Goal: Go to known website: Go to known website

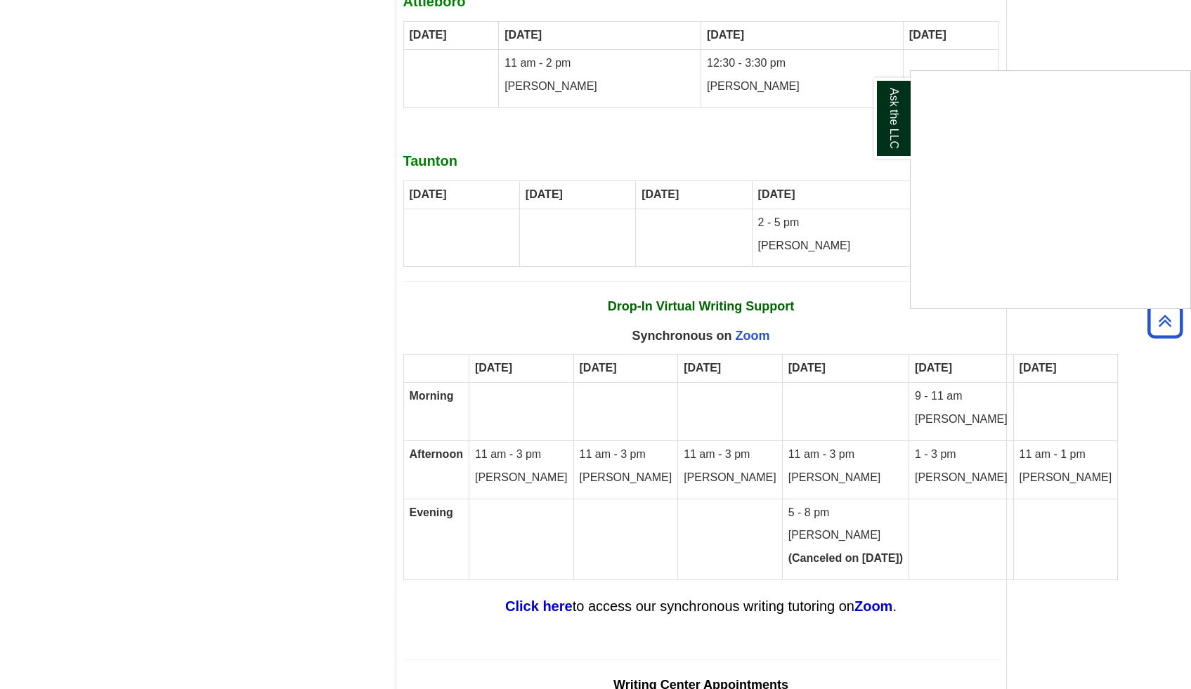
scroll to position [8354, 0]
click at [1159, 321] on div "Ask the LLC" at bounding box center [595, 344] width 1191 height 689
click at [861, 598] on strong "Zoom" at bounding box center [873, 605] width 38 height 15
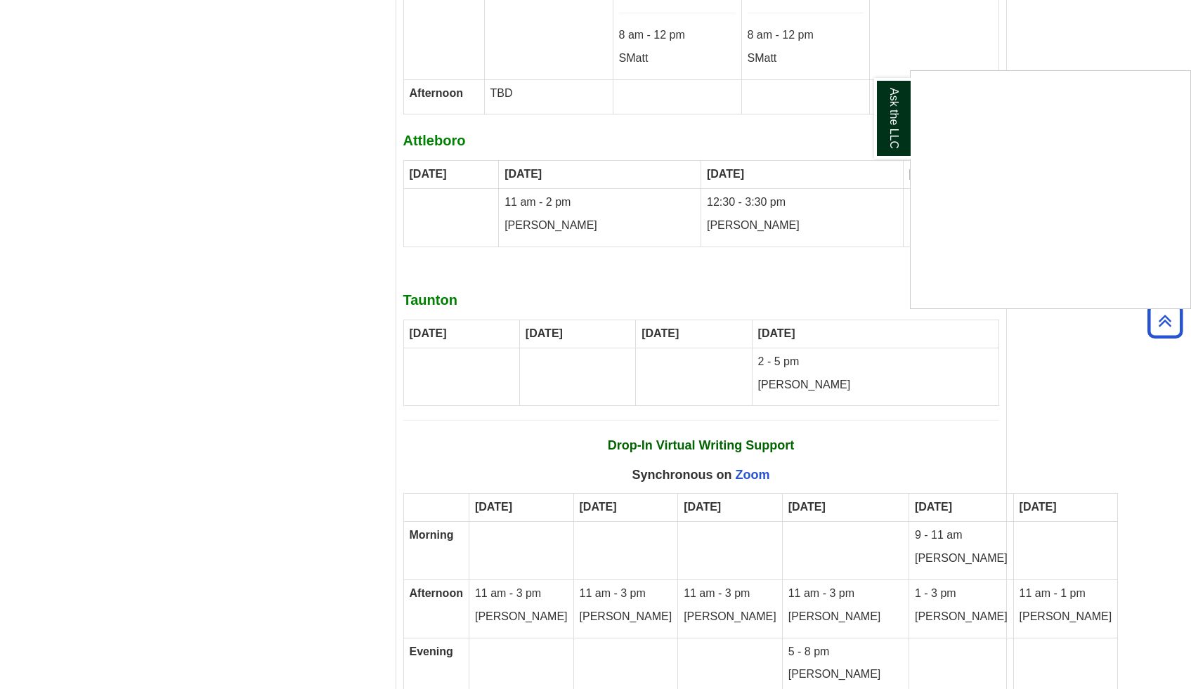
scroll to position [8363, 0]
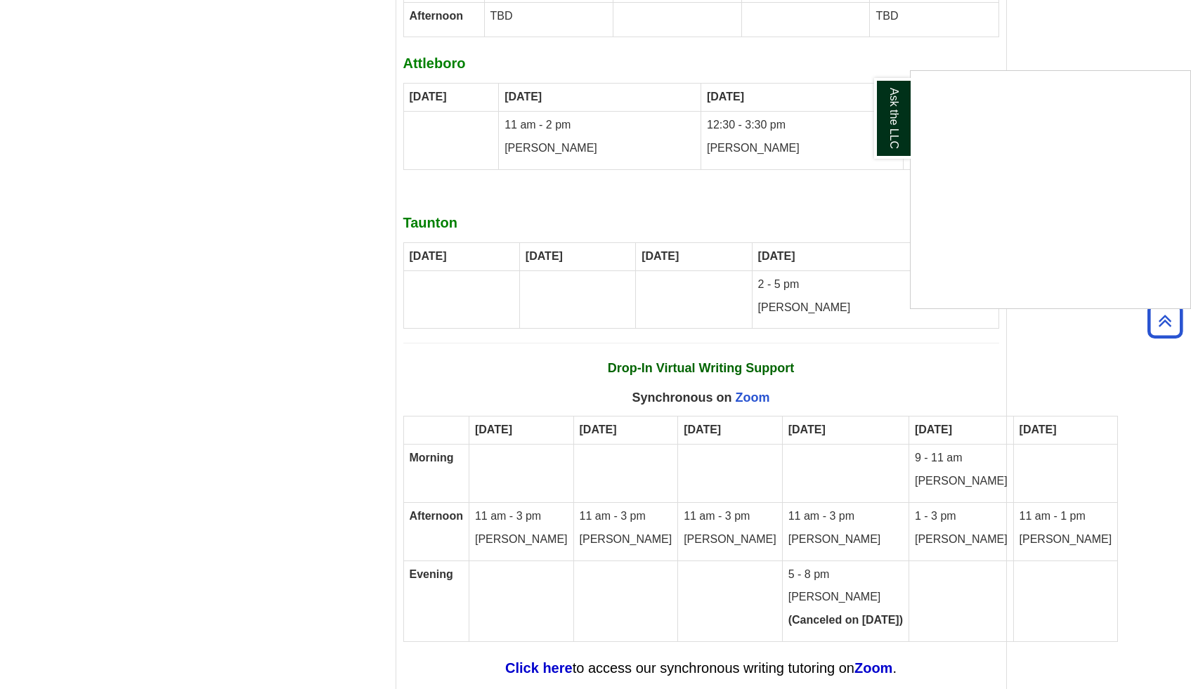
click at [541, 547] on div "Ask the LLC" at bounding box center [595, 344] width 1191 height 689
click at [546, 660] on strong "Click here" at bounding box center [538, 667] width 67 height 15
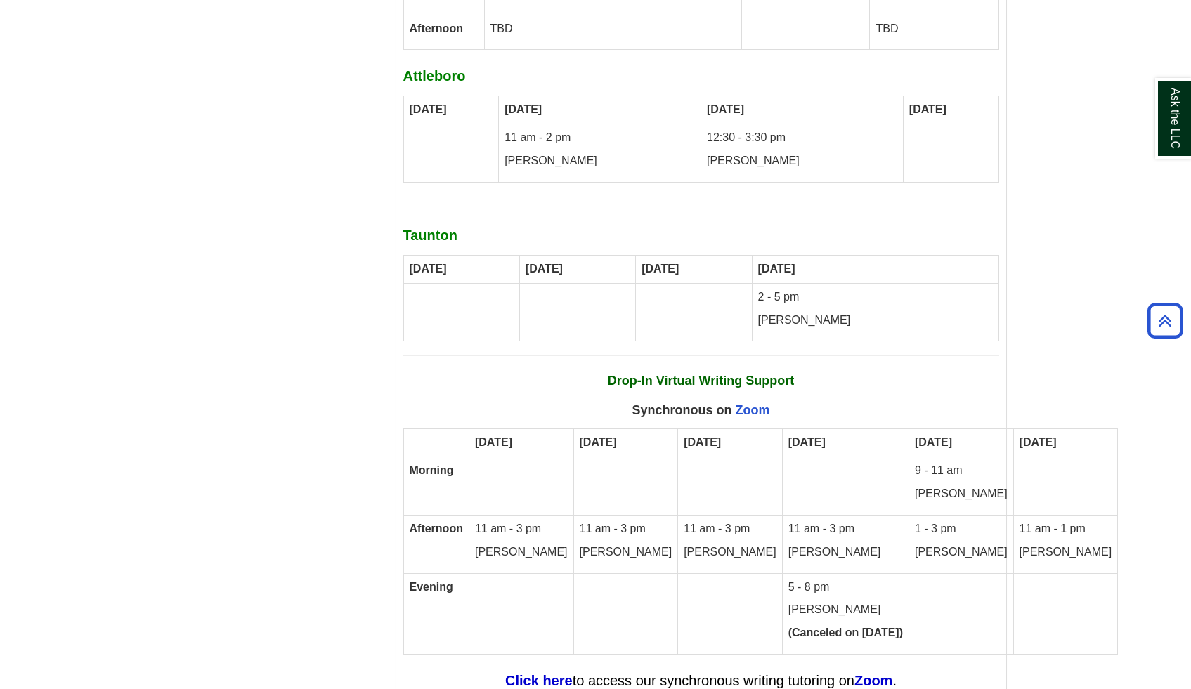
scroll to position [8433, 0]
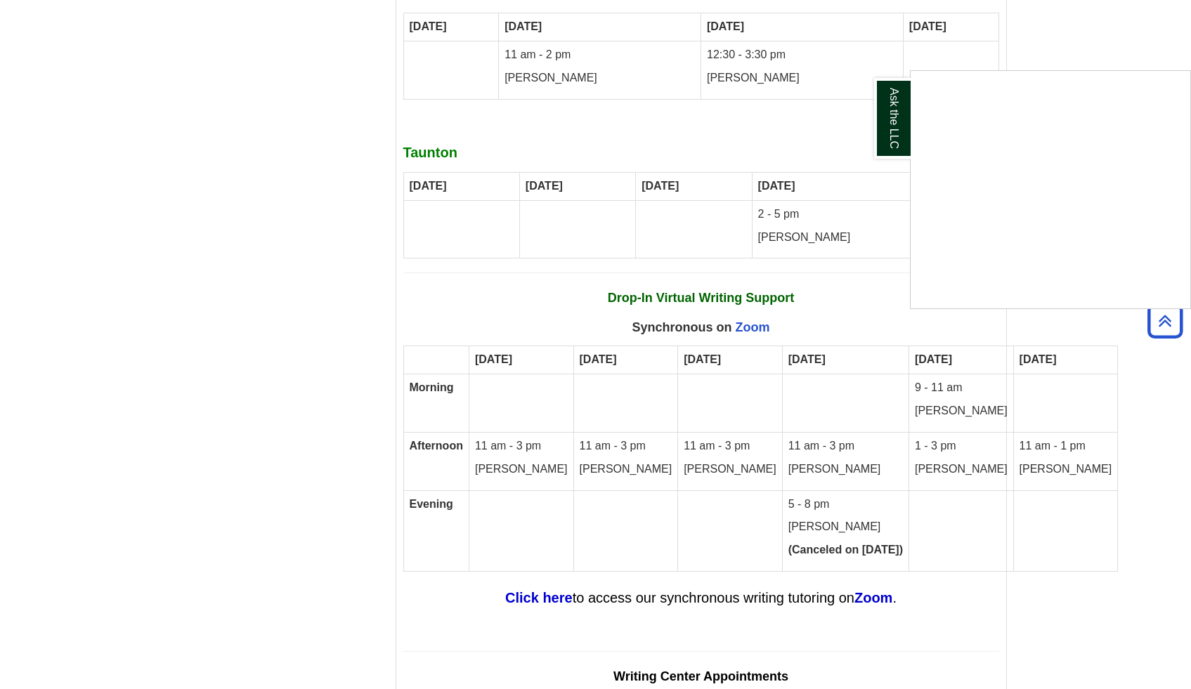
click at [537, 471] on div "Ask the LLC" at bounding box center [595, 344] width 1191 height 689
click at [537, 590] on strong "Click here" at bounding box center [538, 597] width 67 height 15
